Goal: Navigation & Orientation: Find specific page/section

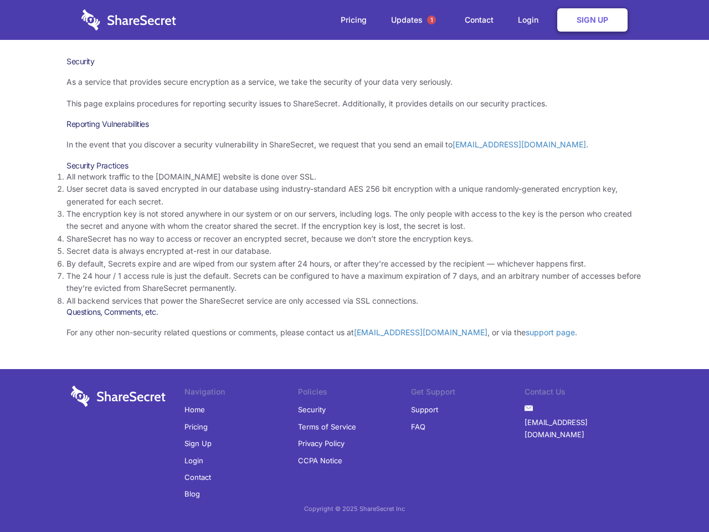
click at [354, 266] on li "By default, Secrets expire and are wiped from our system after 24 hours, or aft…" at bounding box center [354, 263] width 576 height 12
click at [431, 20] on span "1" at bounding box center [431, 20] width 9 height 9
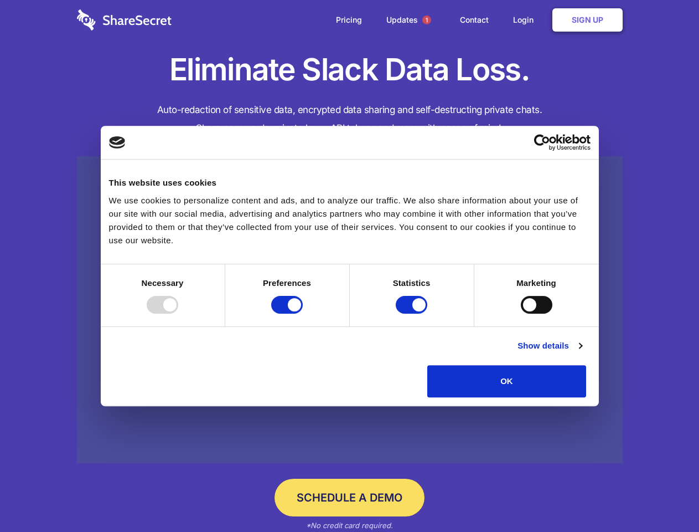
click at [178, 313] on div at bounding box center [163, 305] width 32 height 18
click at [303, 313] on input "Preferences" at bounding box center [287, 305] width 32 height 18
checkbox input "false"
click at [413, 313] on input "Statistics" at bounding box center [412, 305] width 32 height 18
checkbox input "false"
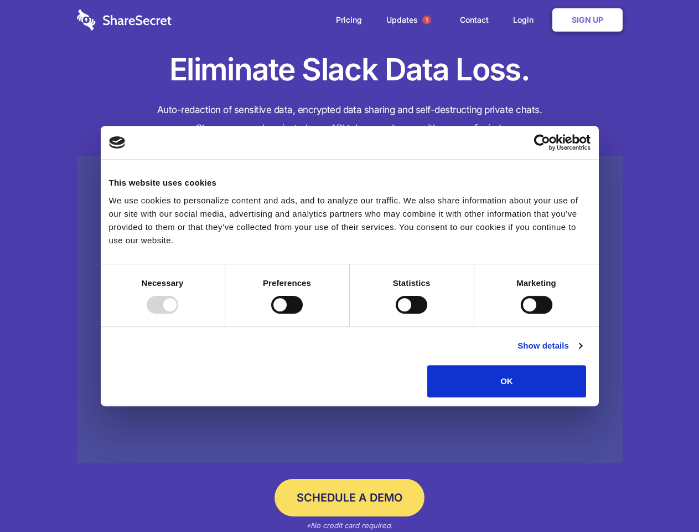
click at [521, 313] on input "Marketing" at bounding box center [537, 305] width 32 height 18
checkbox input "true"
click at [582, 352] on link "Show details" at bounding box center [550, 345] width 64 height 13
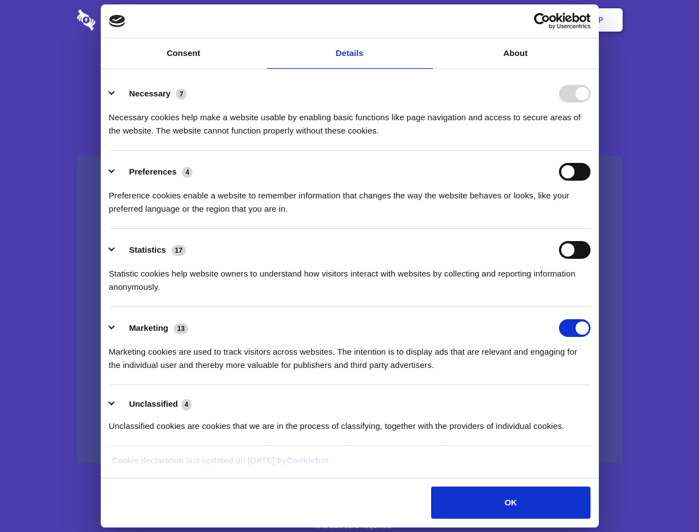
click at [591, 137] on div "Necessary cookies help make a website usable by enabling basic functions like p…" at bounding box center [350, 119] width 482 height 35
click at [426, 20] on span "1" at bounding box center [427, 20] width 9 height 9
